Goal: Transaction & Acquisition: Subscribe to service/newsletter

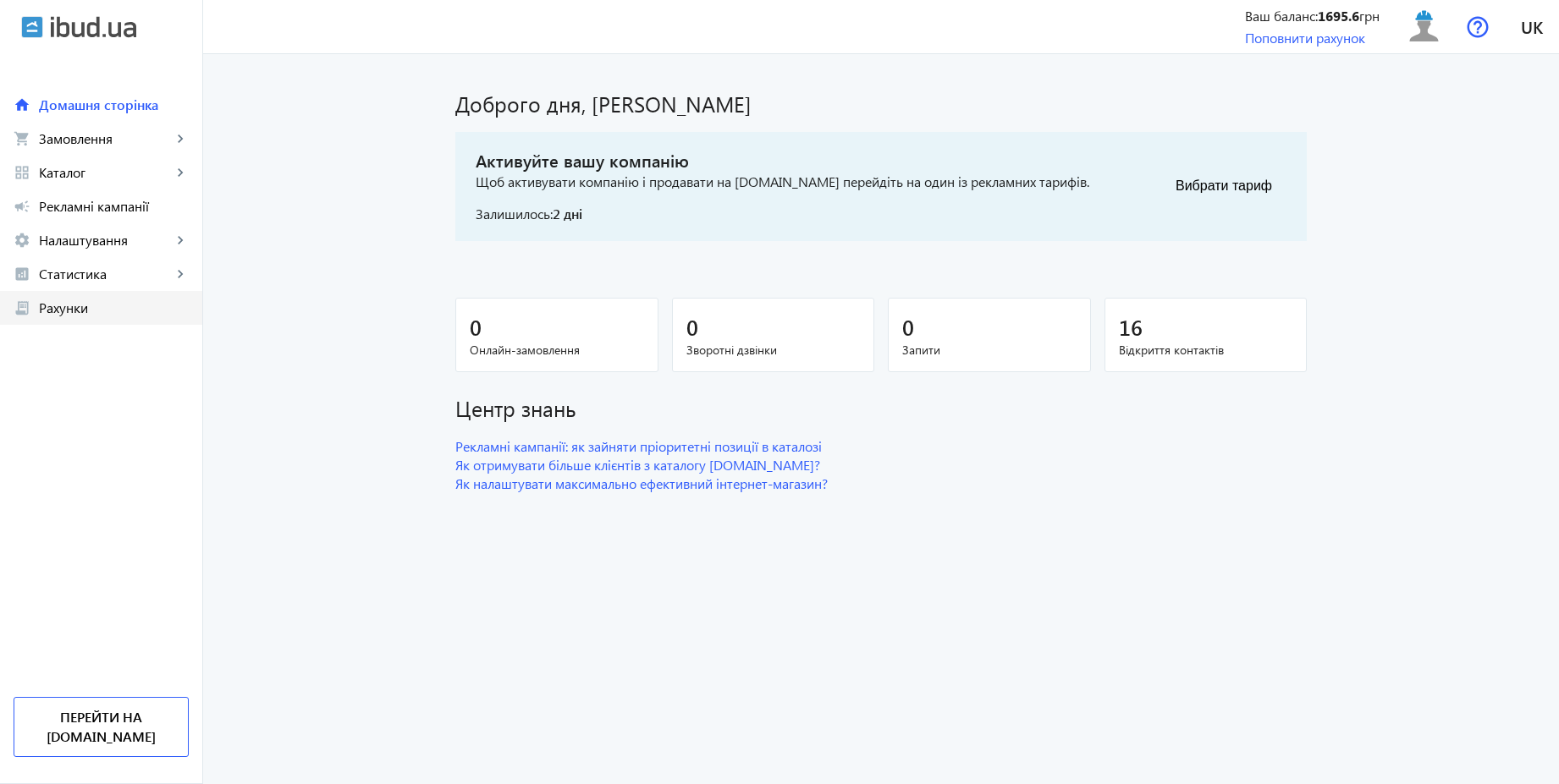
click at [103, 301] on span "Рахунки" at bounding box center [114, 307] width 150 height 17
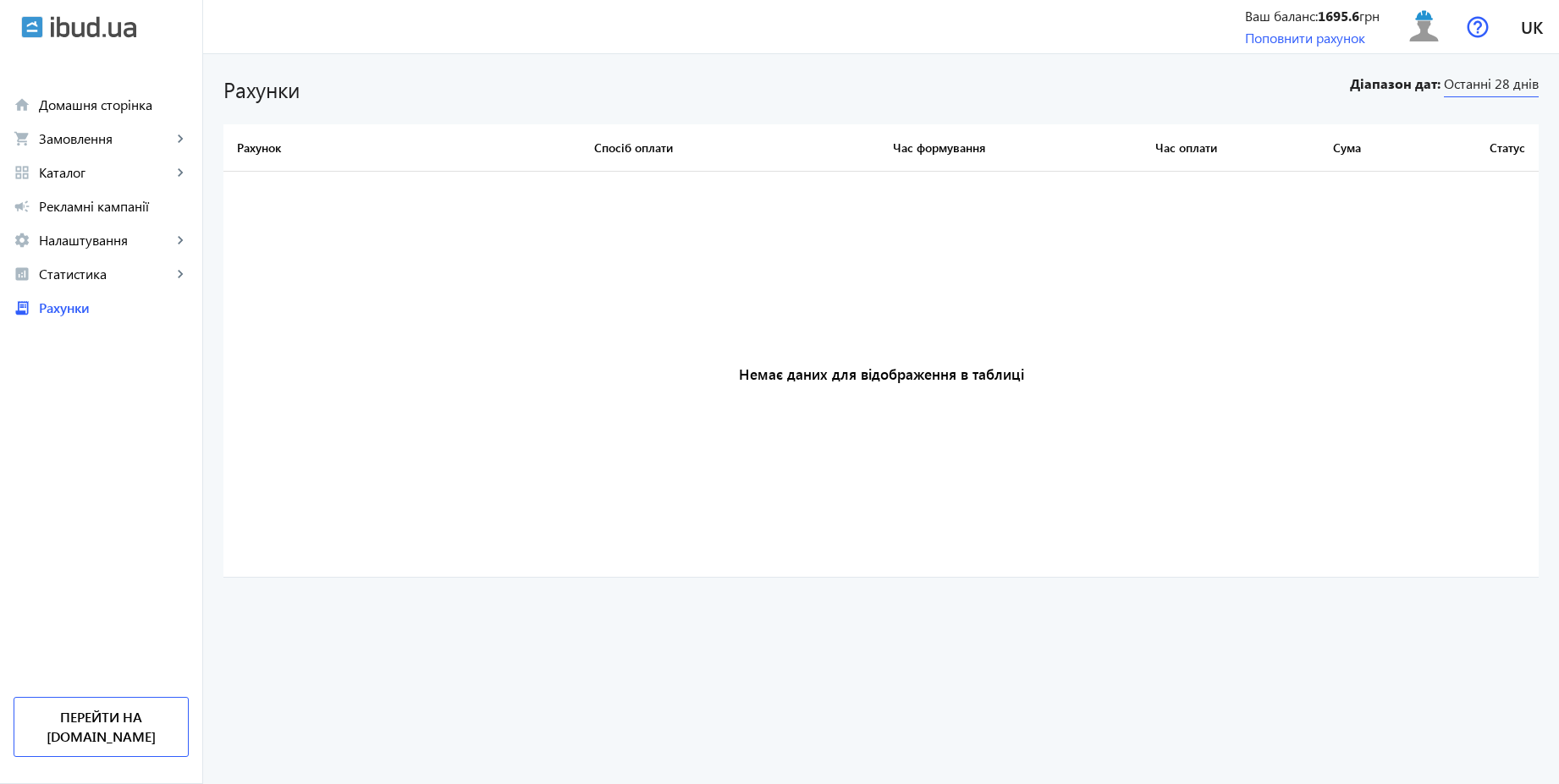
click at [1502, 82] on span "Останні 28 днів" at bounding box center [1490, 85] width 95 height 23
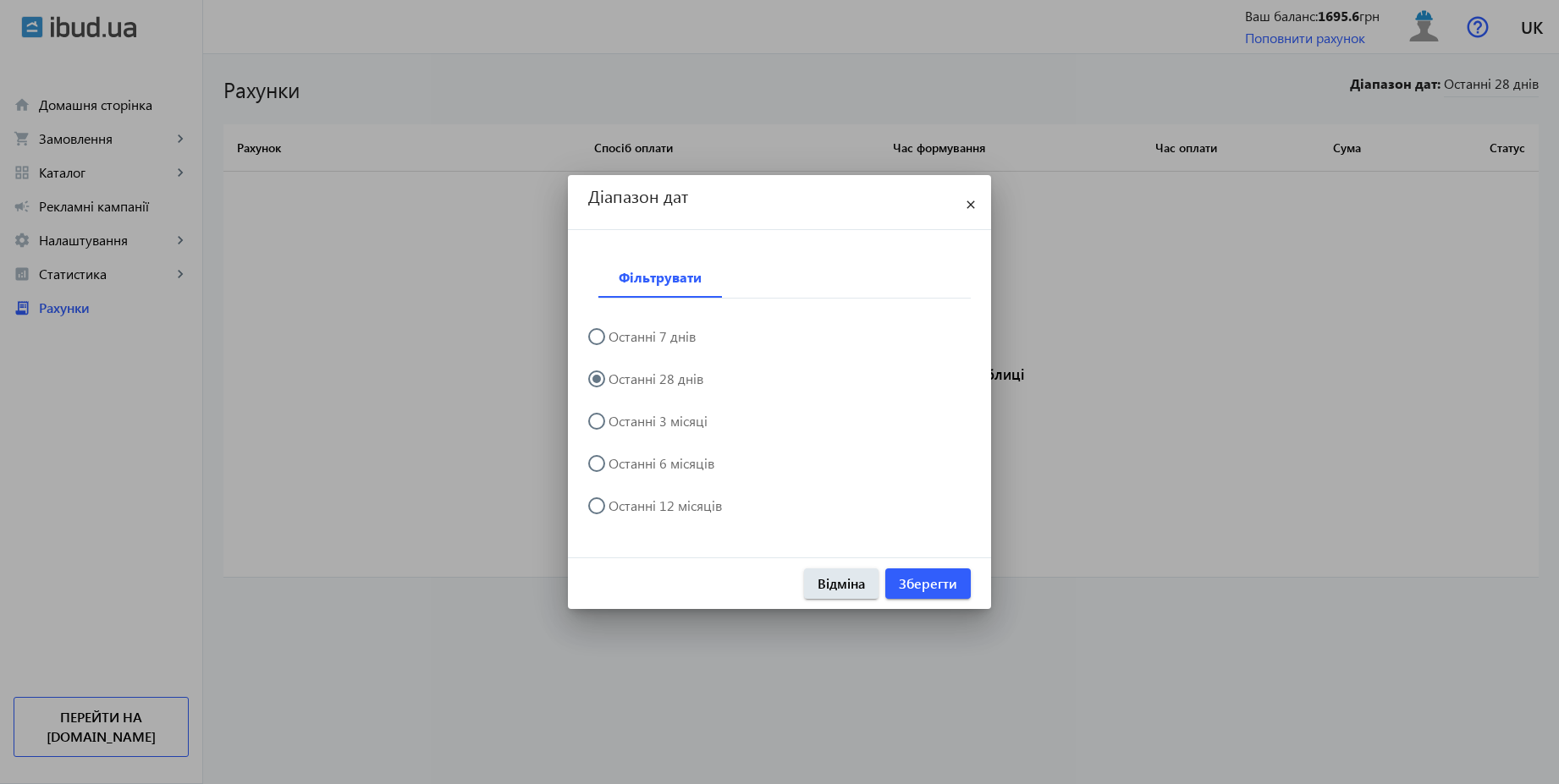
click at [716, 504] on label "Останні 12 місяців" at bounding box center [663, 506] width 117 height 14
click at [622, 504] on input "Останні 12 місяців" at bounding box center [605, 514] width 34 height 34
radio input "true"
click at [936, 587] on span "Зберегти" at bounding box center [928, 583] width 59 height 19
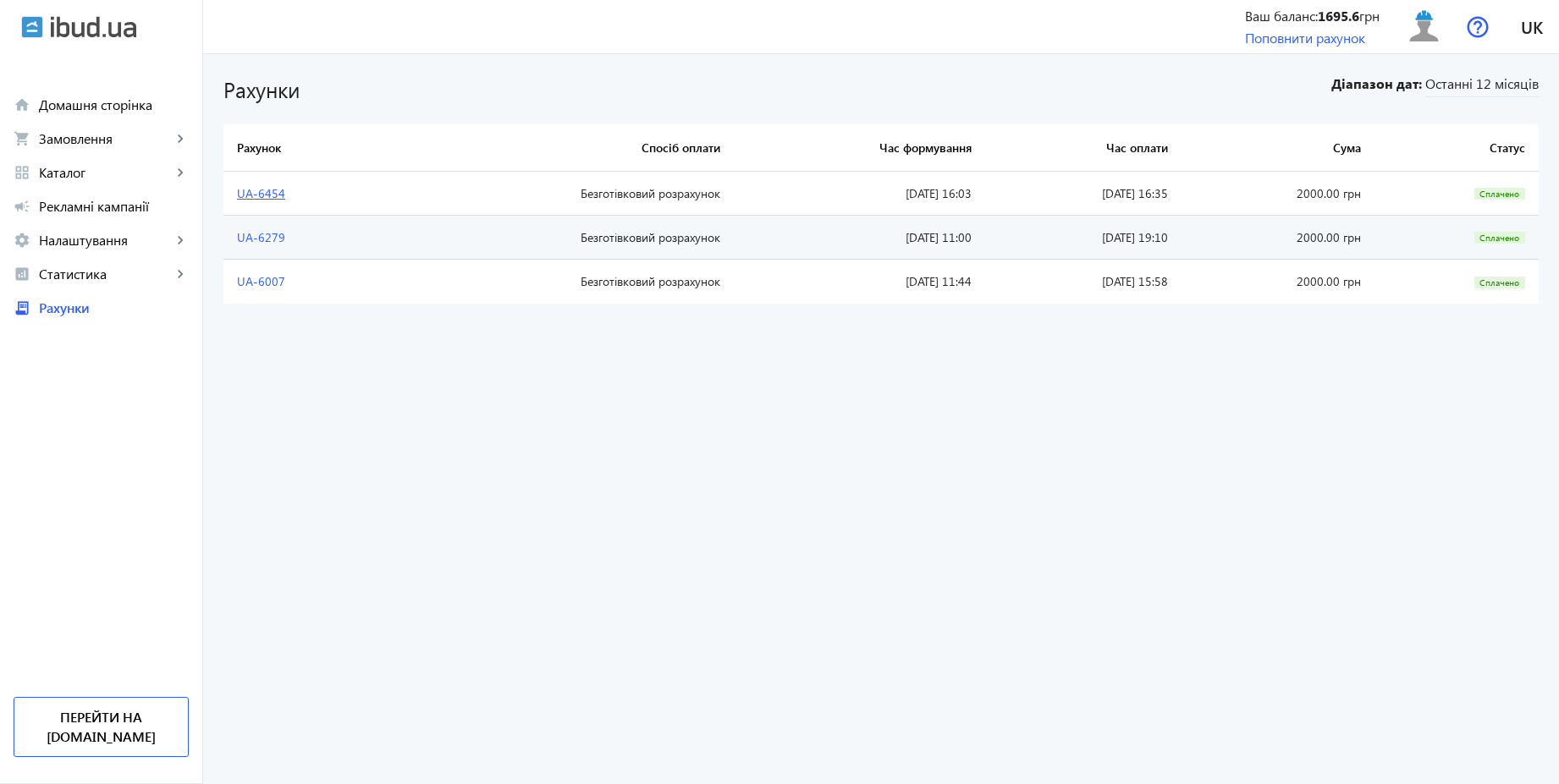
click at [261, 194] on link "UA-6454" at bounding box center [260, 193] width 48 height 16
click at [76, 109] on span "Домашня сторінка" at bounding box center [114, 105] width 150 height 17
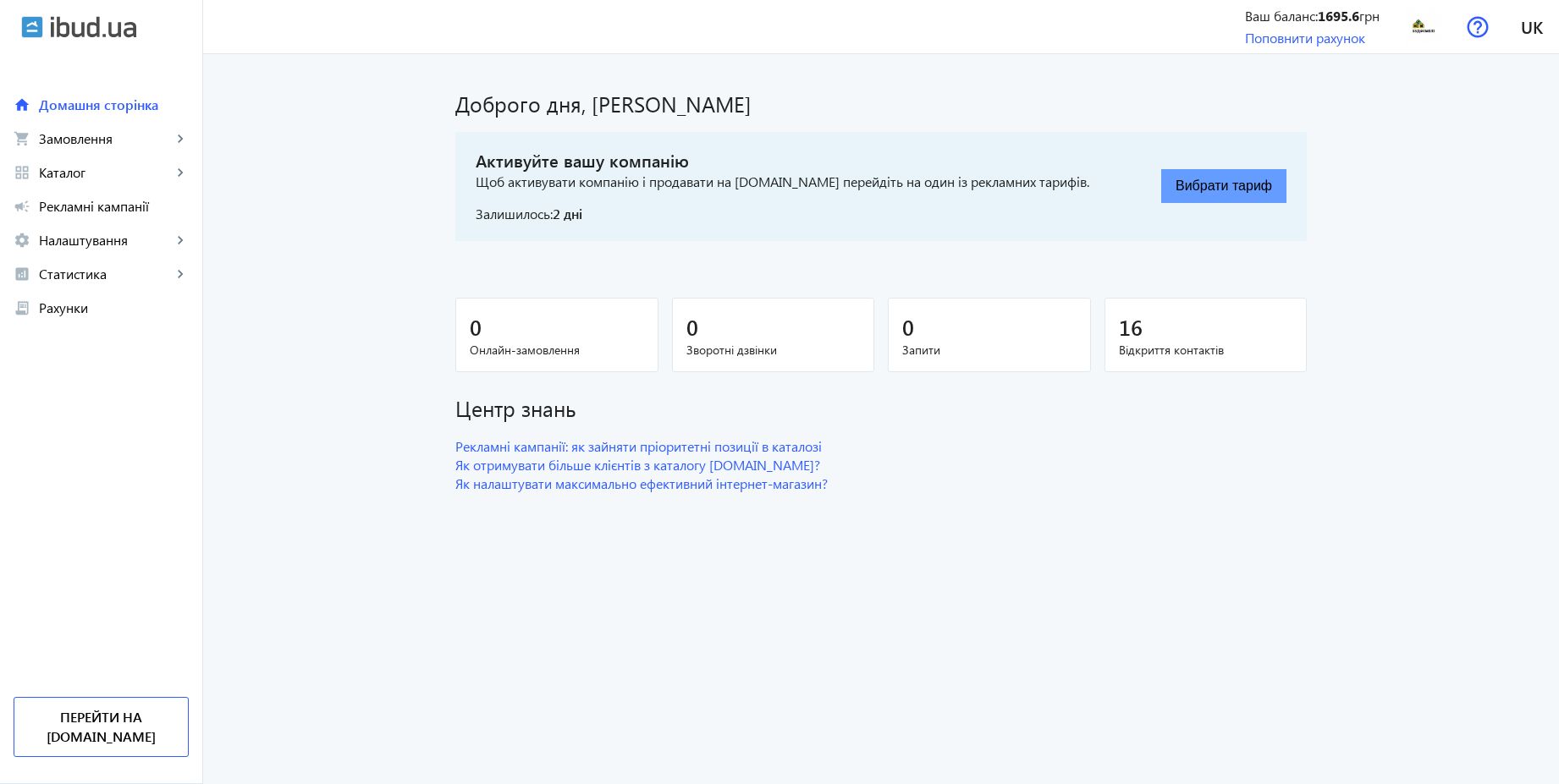
click at [1176, 190] on button "Вибрати тариф" at bounding box center [1224, 186] width 125 height 34
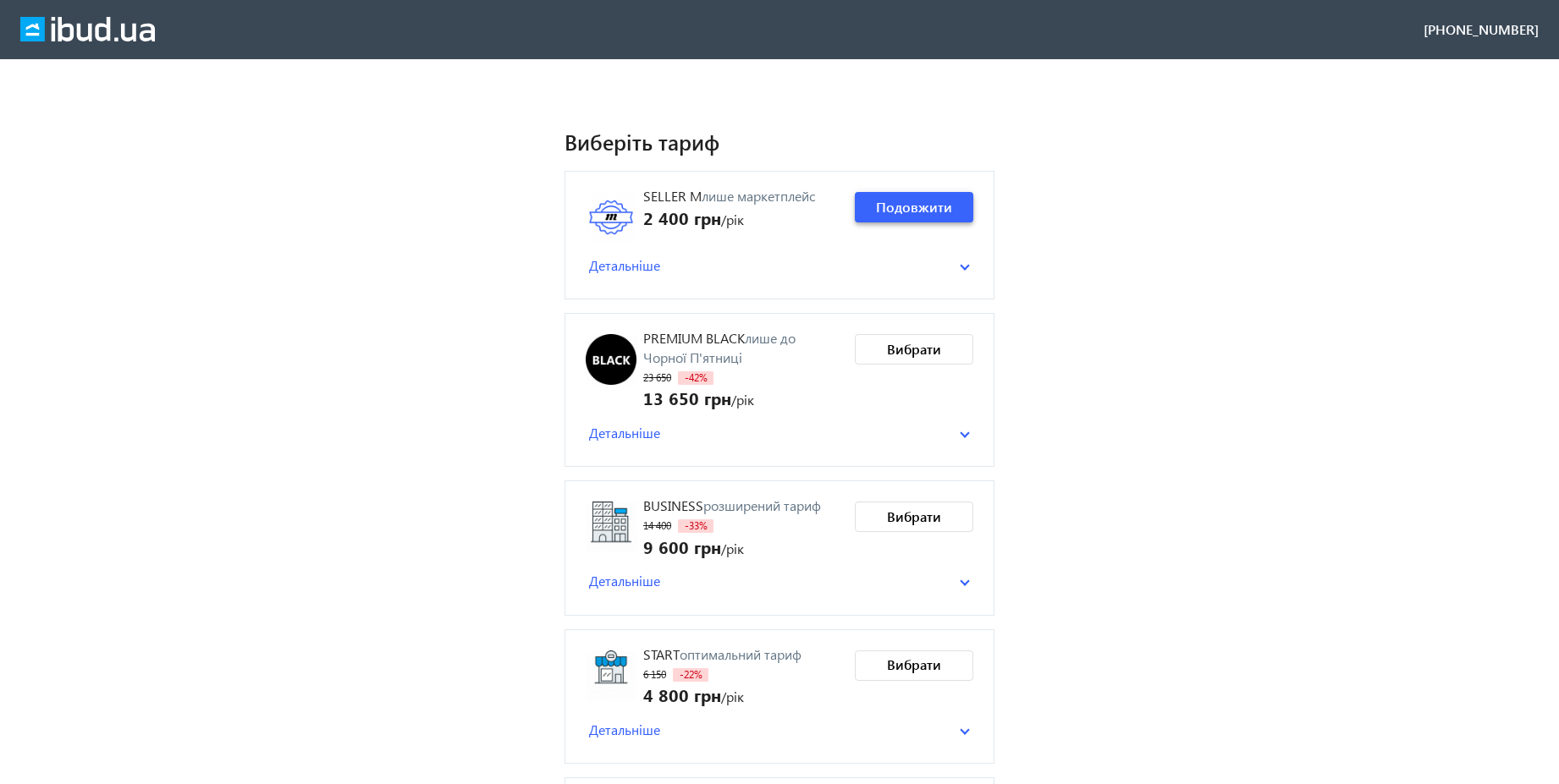
click at [906, 203] on span "Подовжити" at bounding box center [914, 207] width 76 height 19
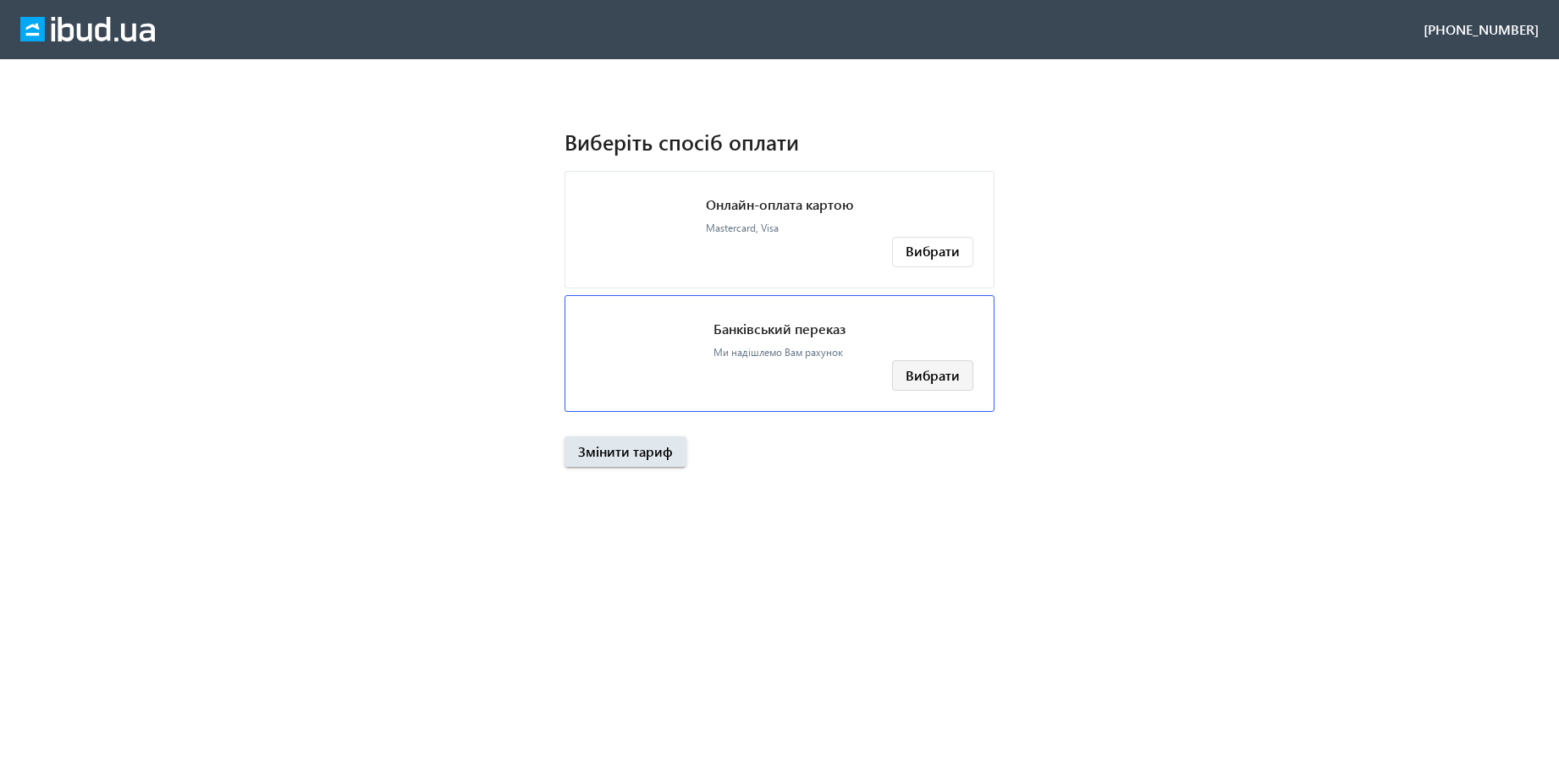
click at [927, 375] on span "Вибрати" at bounding box center [932, 375] width 54 height 19
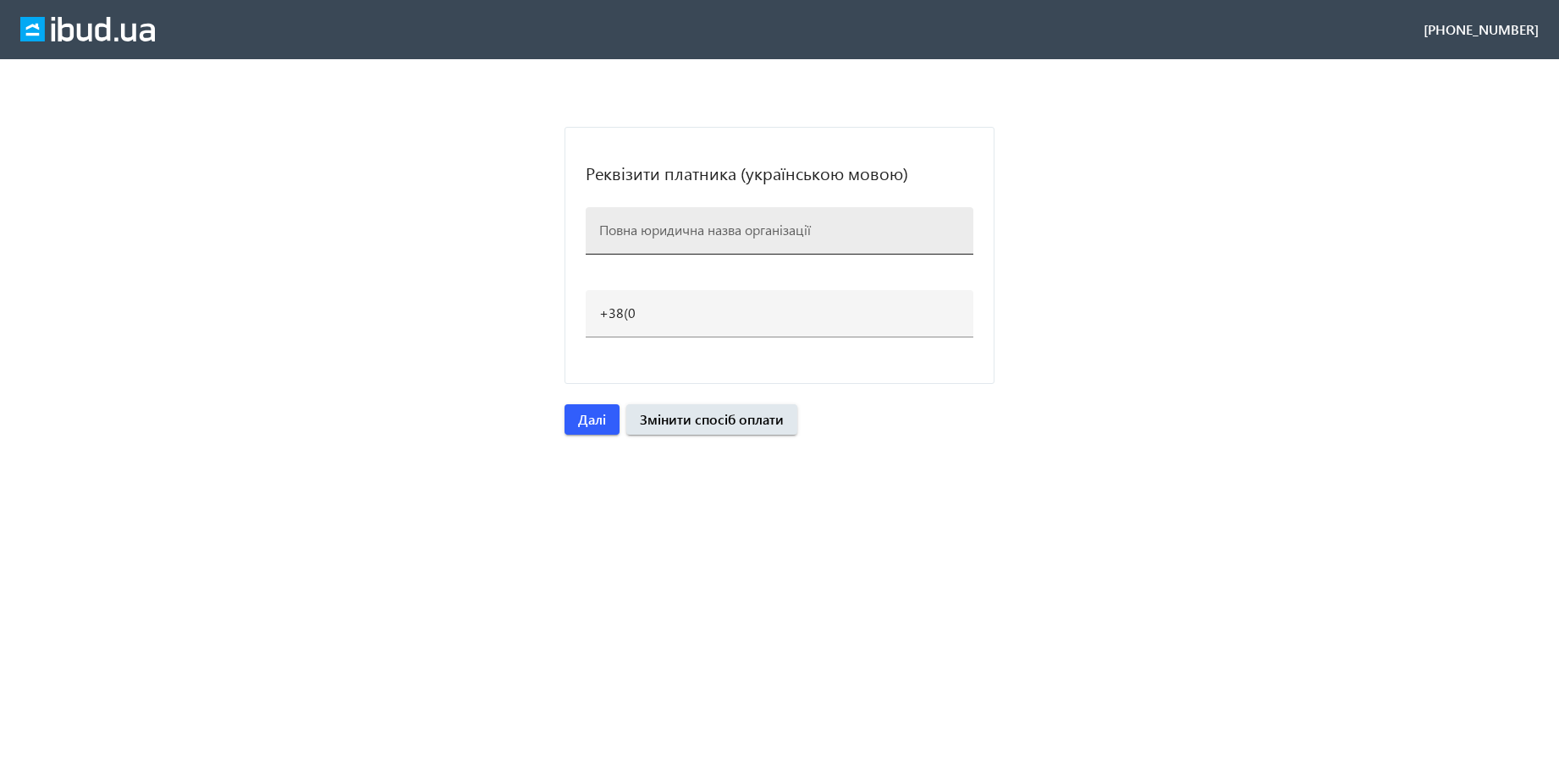
click at [670, 222] on input at bounding box center [780, 230] width 360 height 18
paste input "ТОВ Будфемелі"
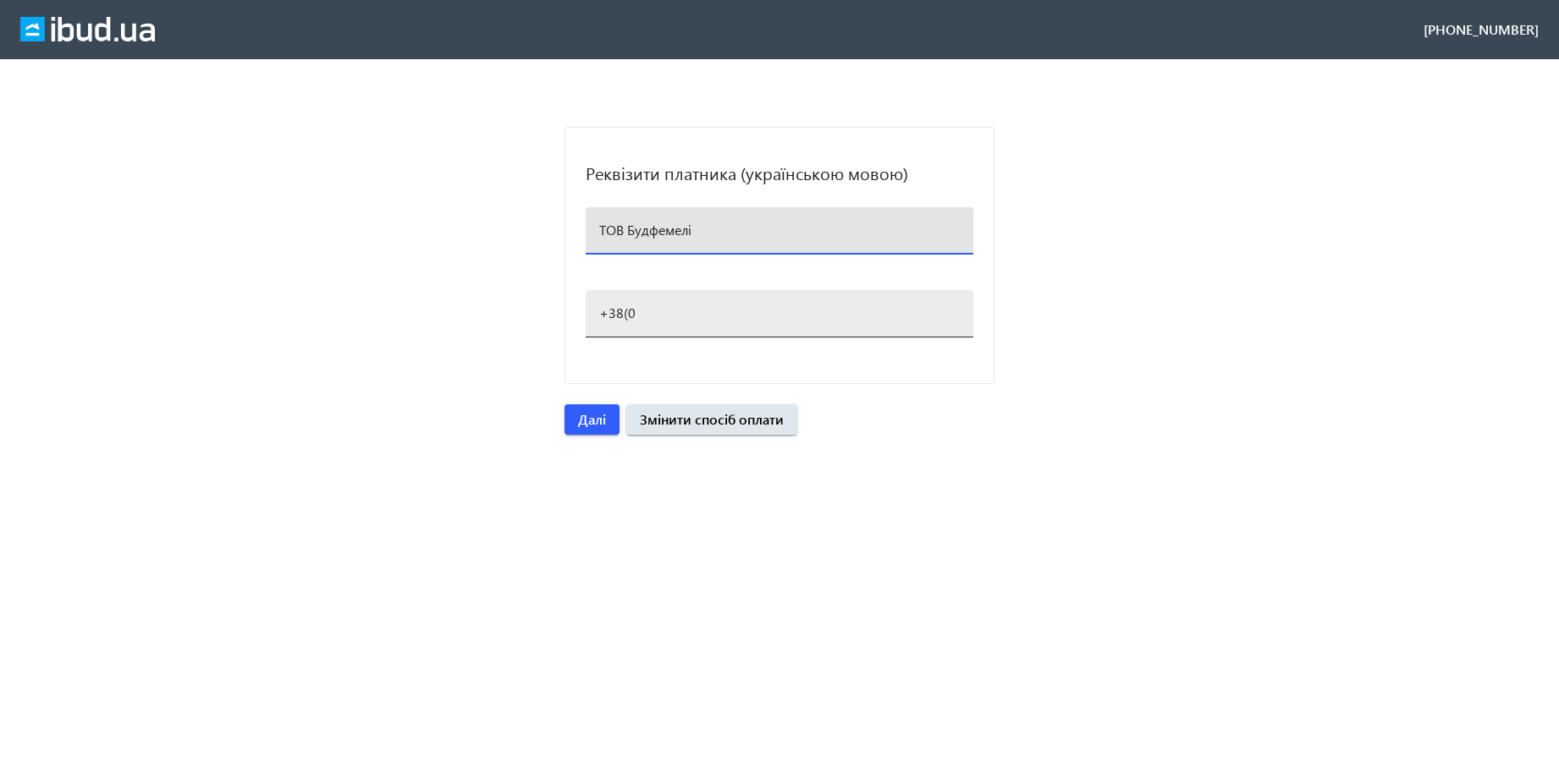
type input "ТОВ Будфемелі"
click at [644, 311] on input "+38(0" at bounding box center [780, 312] width 360 height 18
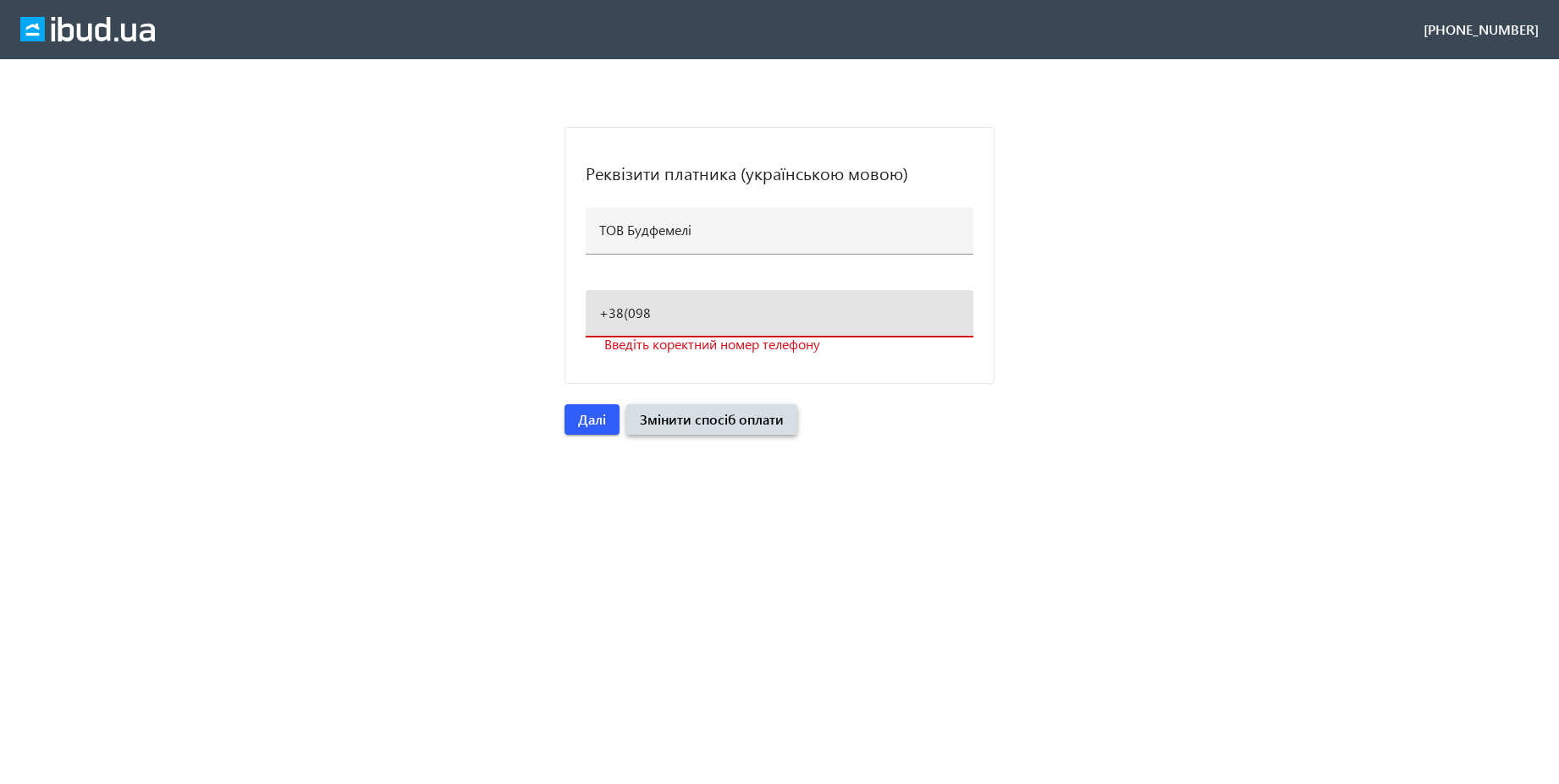
paste input ")[PHONE_NUMBER]"
type input "[PHONE_NUMBER]"
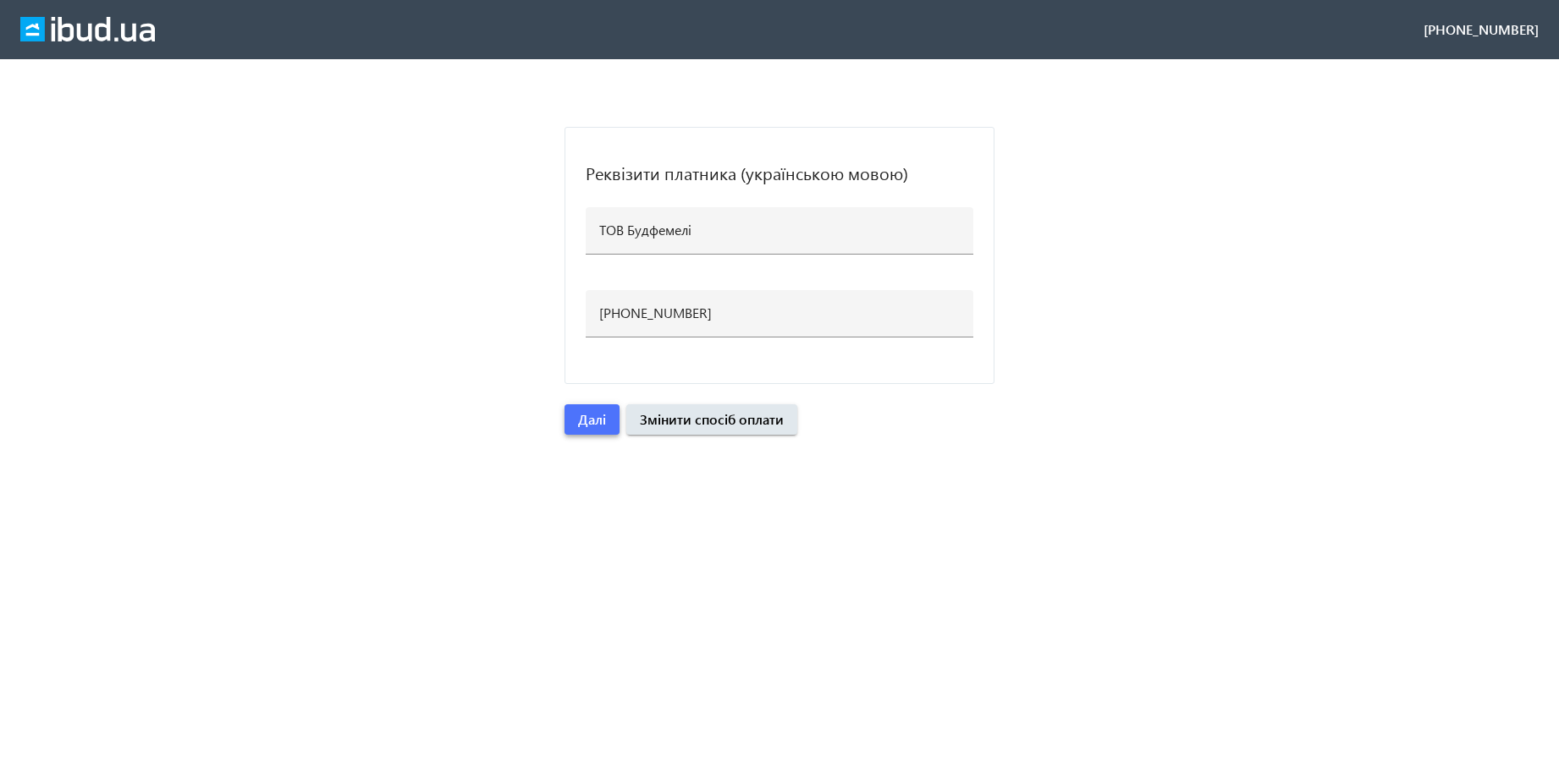
click at [590, 423] on span "Далі" at bounding box center [591, 419] width 28 height 19
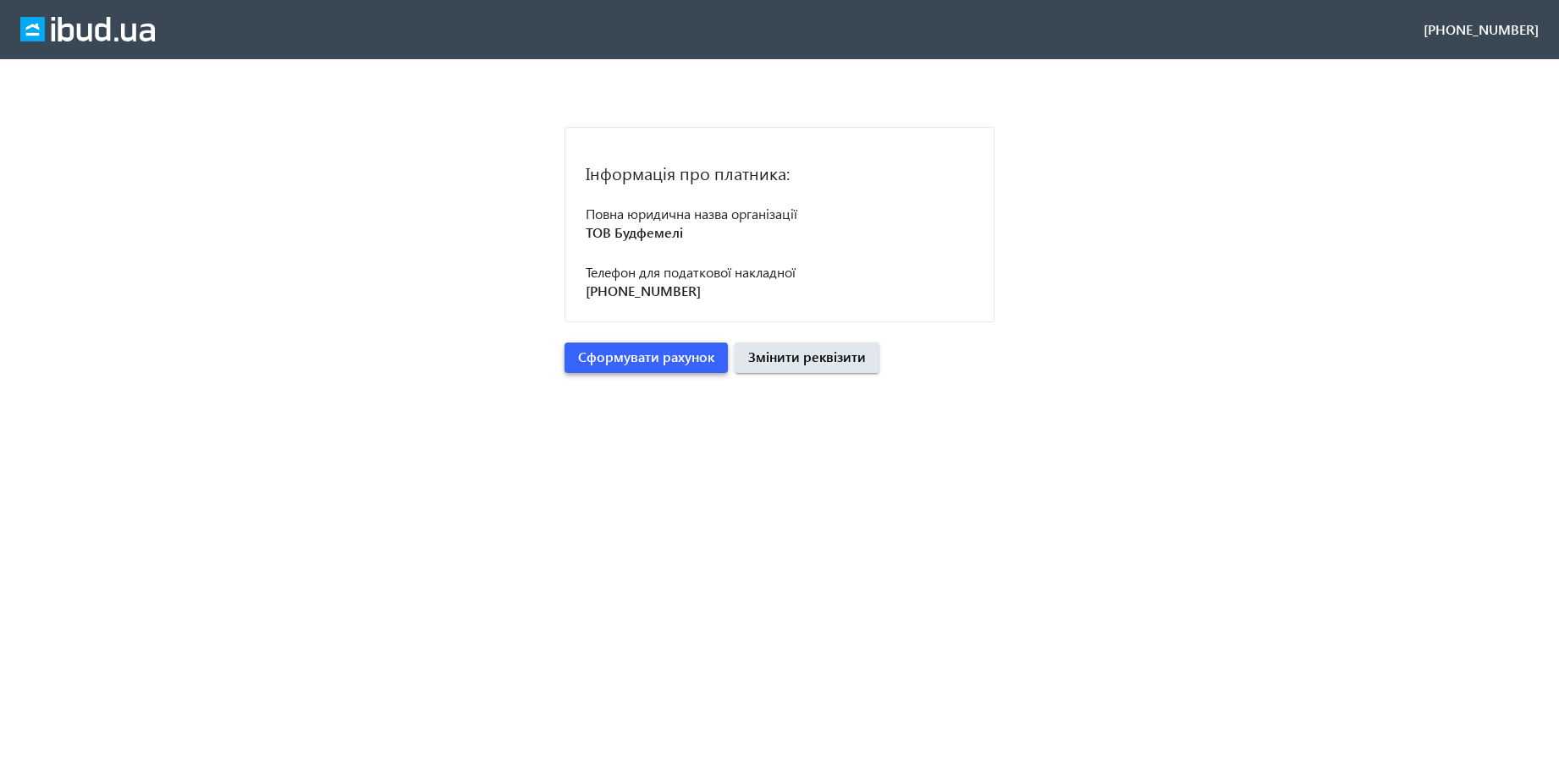
click at [682, 361] on span "Сформувати рахунок" at bounding box center [645, 356] width 136 height 19
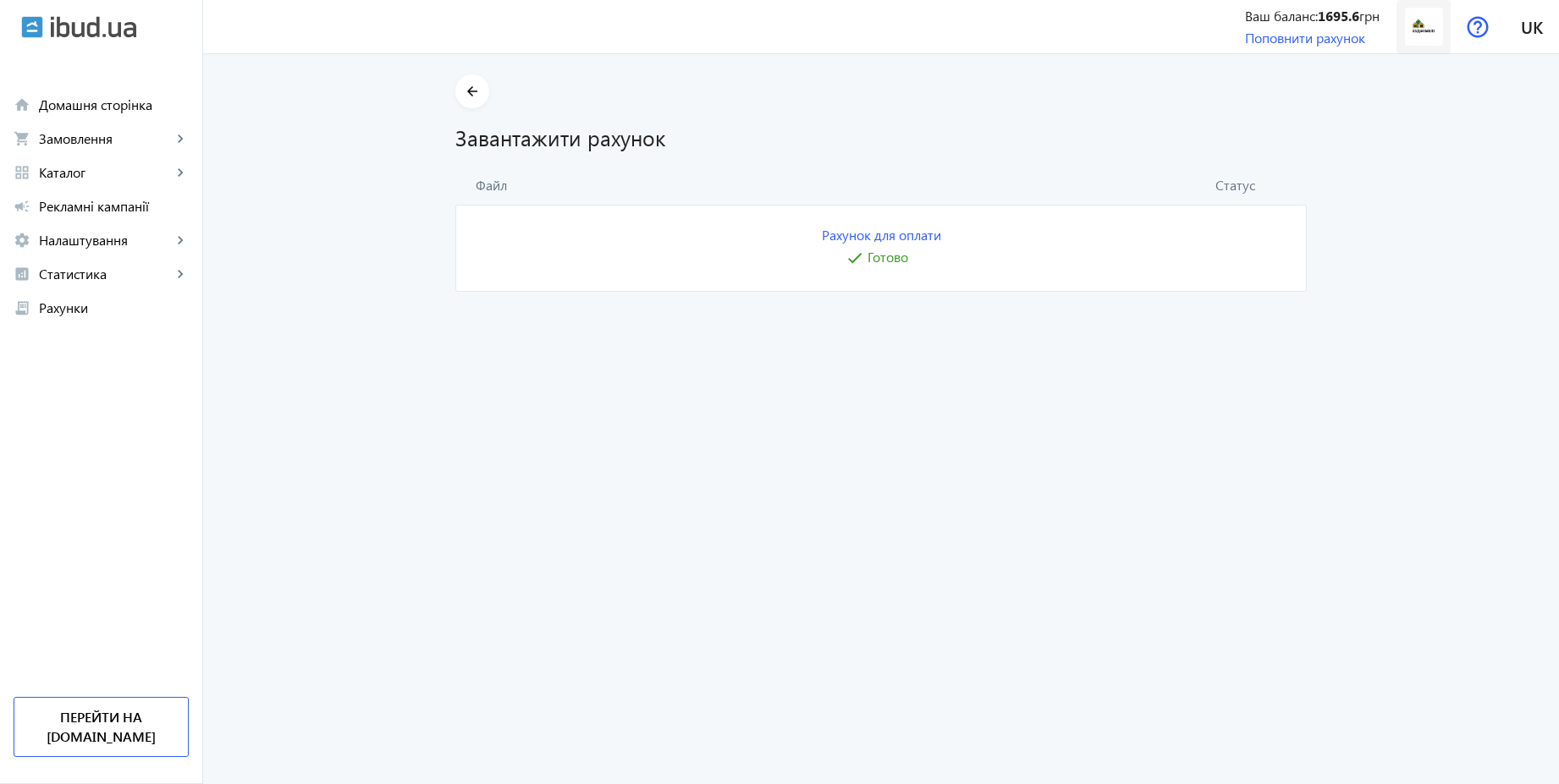
click at [1424, 41] on img at bounding box center [1423, 26] width 38 height 38
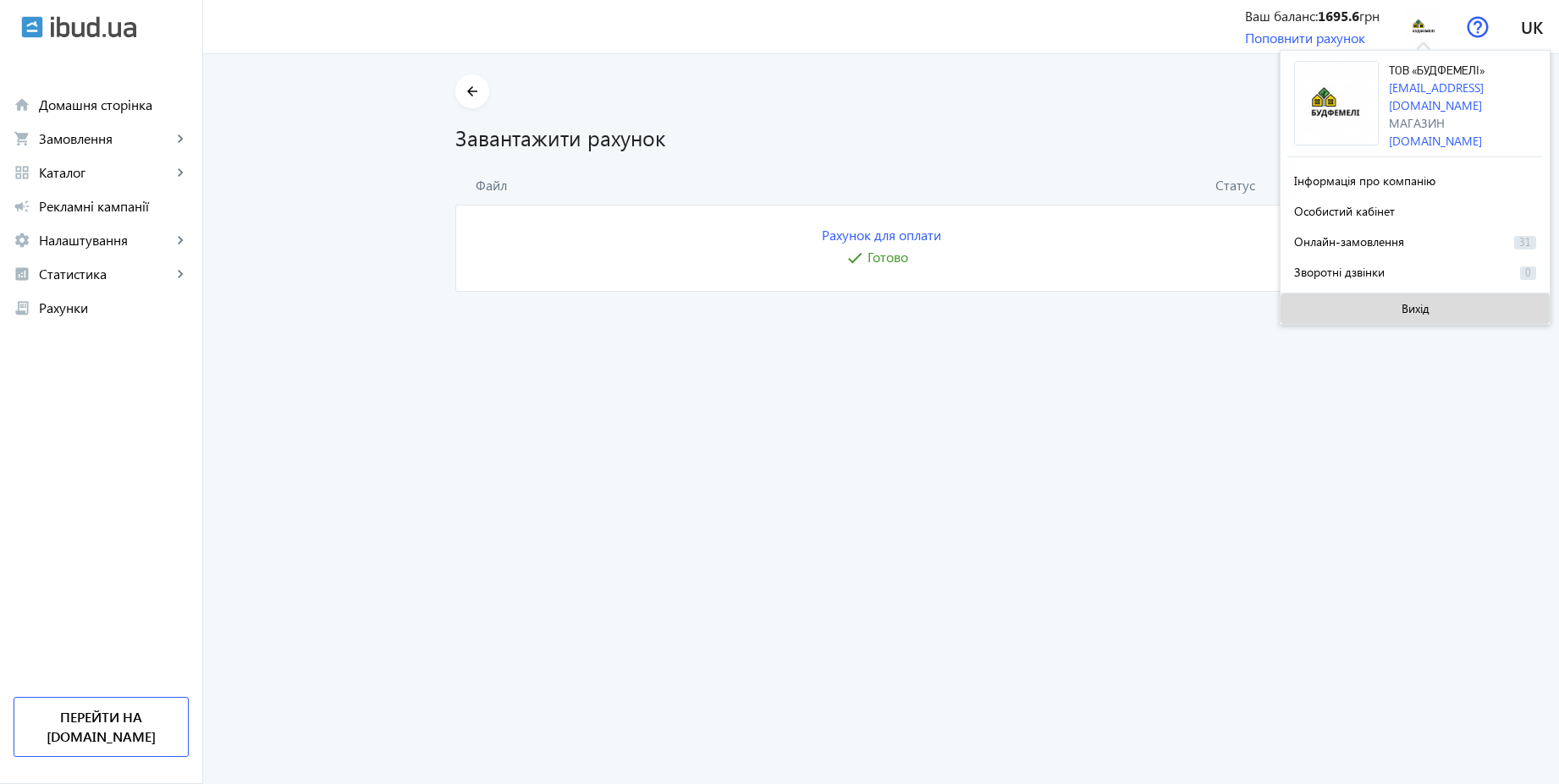
click at [1394, 299] on span at bounding box center [1414, 308] width 269 height 40
